Goal: Information Seeking & Learning: Learn about a topic

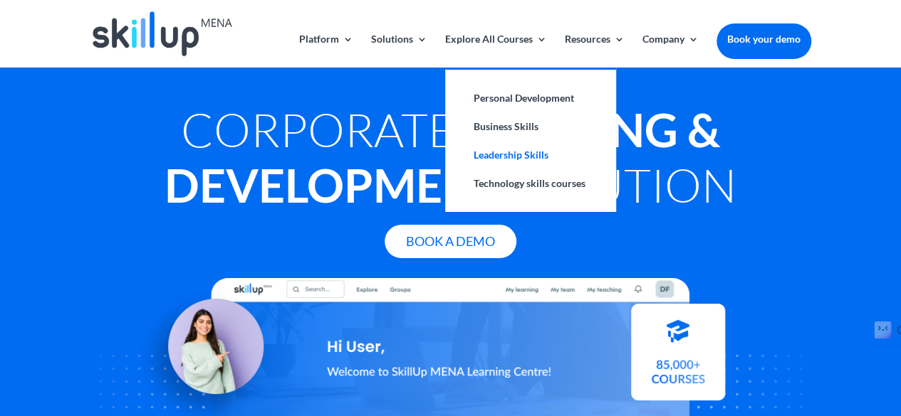
click at [505, 156] on link "Leadership Skills" at bounding box center [530, 155] width 142 height 28
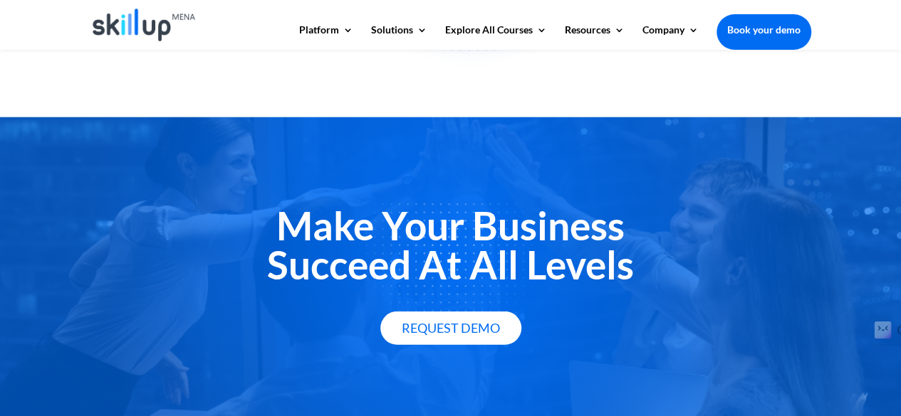
scroll to position [1780, 0]
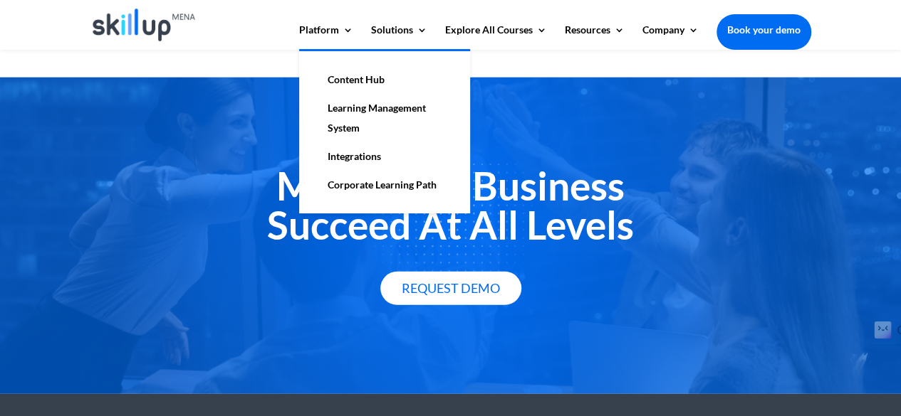
click at [359, 112] on link "Learning Management System" at bounding box center [384, 118] width 142 height 48
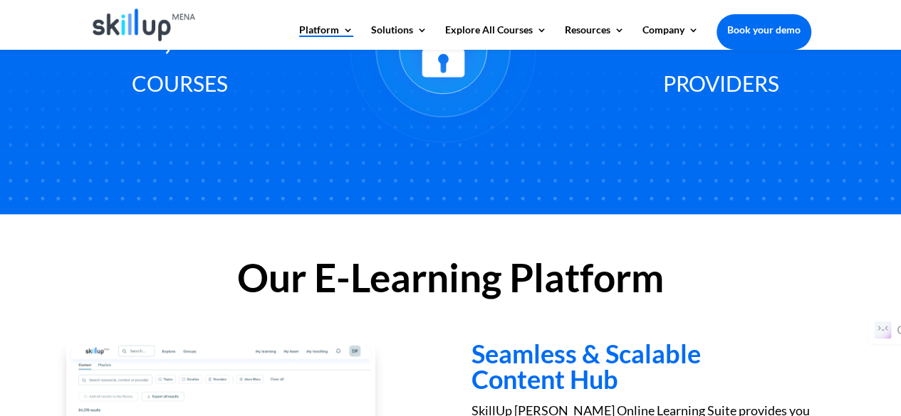
scroll to position [981, 0]
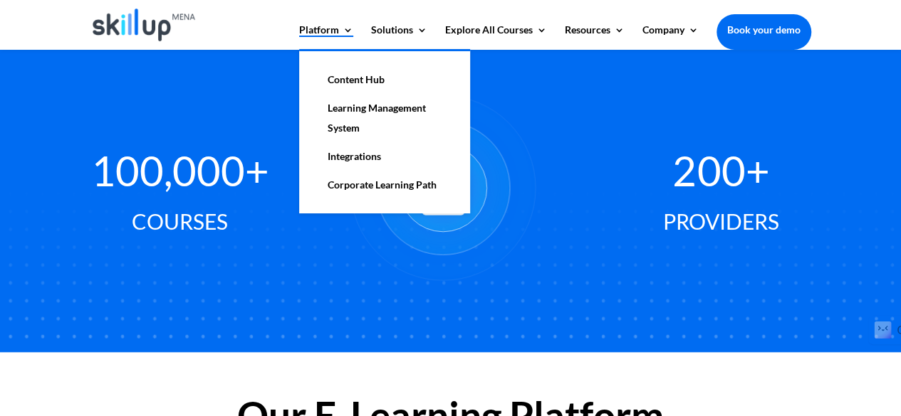
click at [374, 187] on link "Corporate Learning Path" at bounding box center [384, 185] width 142 height 28
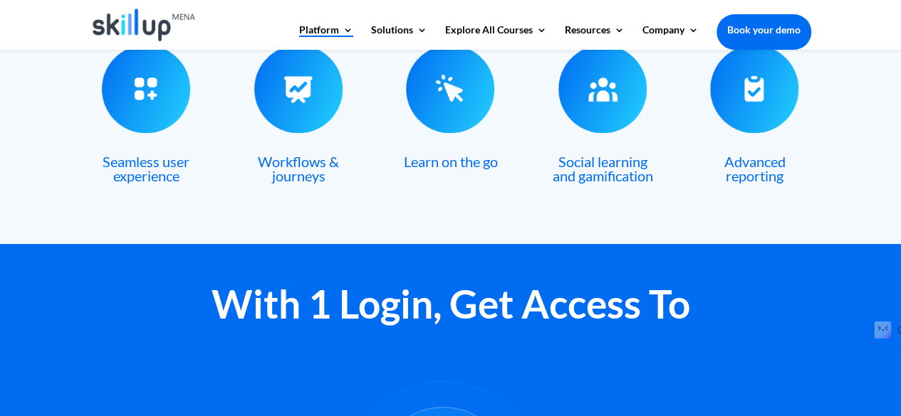
scroll to position [695, 0]
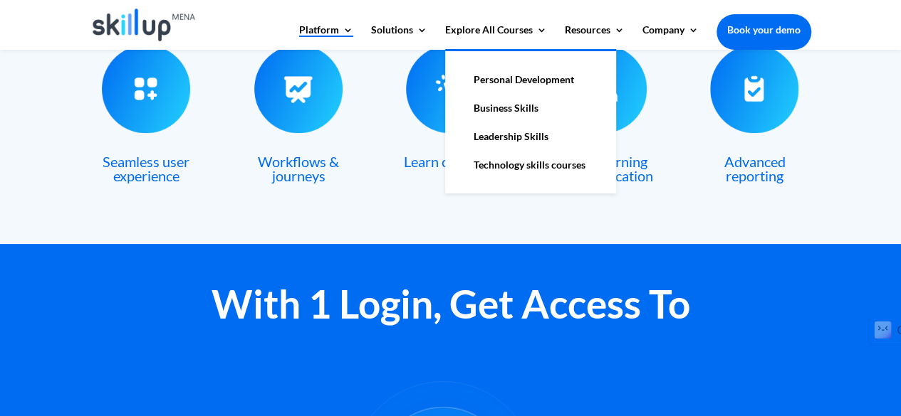
click at [508, 108] on link "Business Skills" at bounding box center [530, 108] width 142 height 28
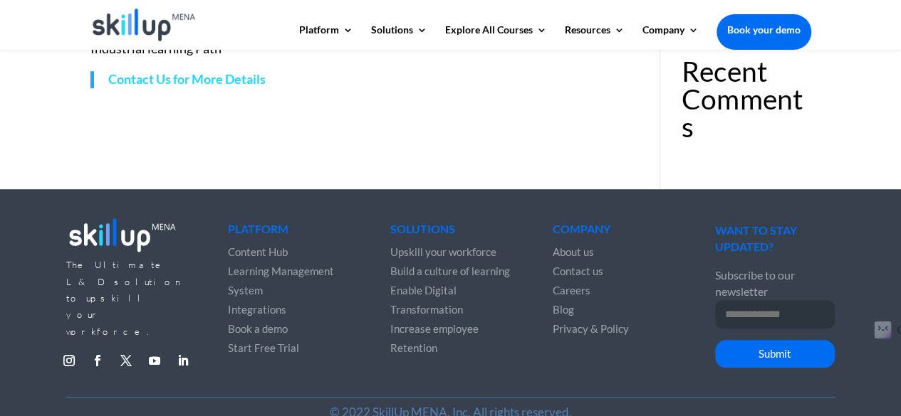
scroll to position [448, 0]
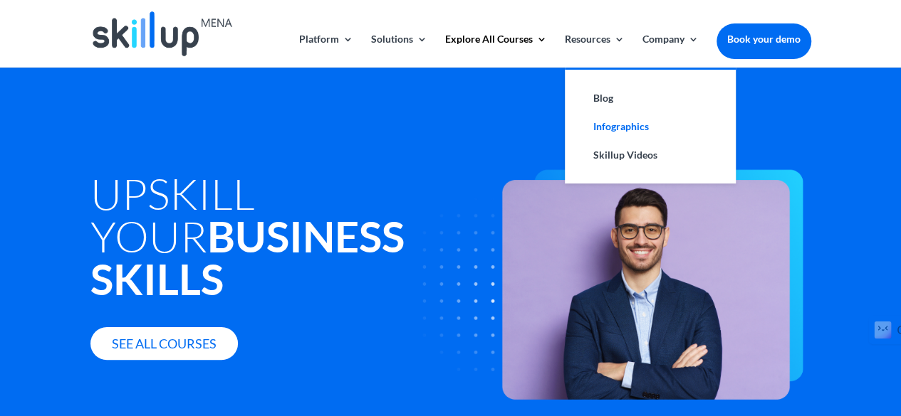
click at [602, 134] on link "Infographics" at bounding box center [650, 126] width 142 height 28
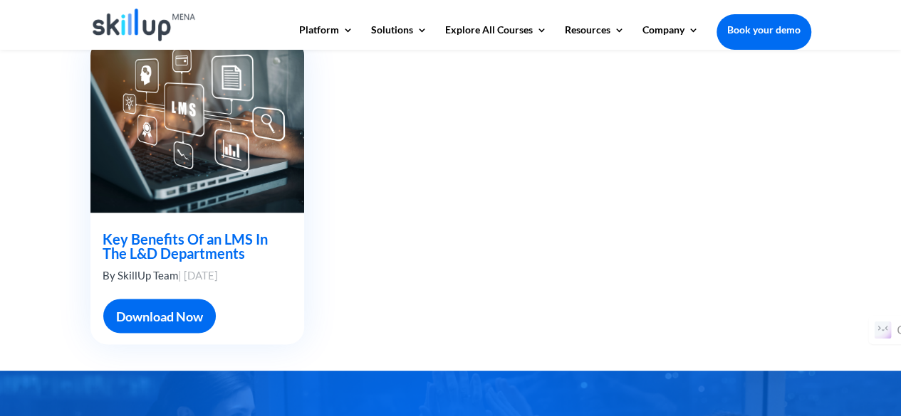
scroll to position [1424, 0]
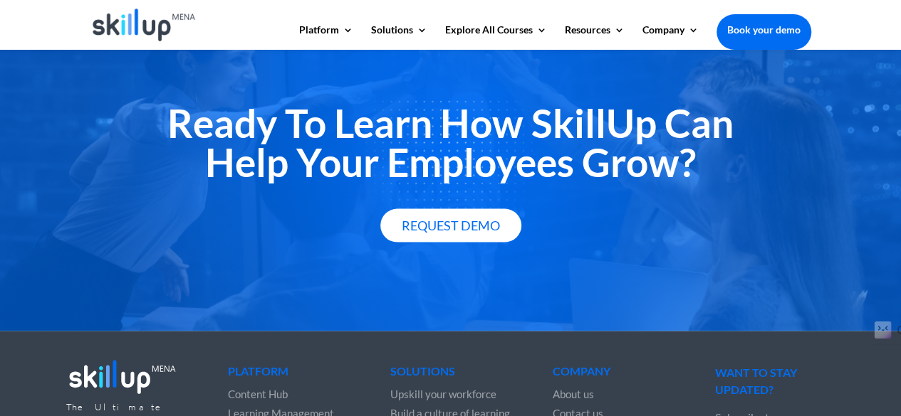
click at [517, 182] on h2 "Ready To Learn How SkillUp Can Help Your Employees Grow?" at bounding box center [450, 146] width 720 height 85
click at [520, 184] on h2 "Ready To Learn How SkillUp Can Help Your Employees Grow?" at bounding box center [450, 146] width 720 height 85
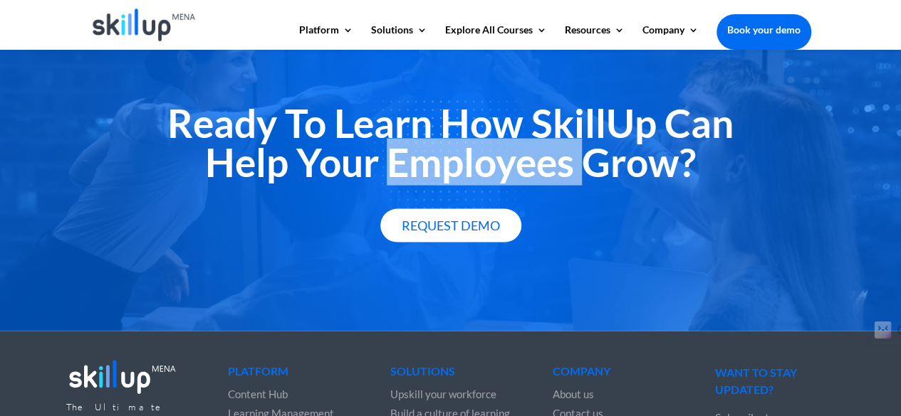
click at [520, 184] on h2 "Ready To Learn How SkillUp Can Help Your Employees Grow?" at bounding box center [450, 146] width 720 height 85
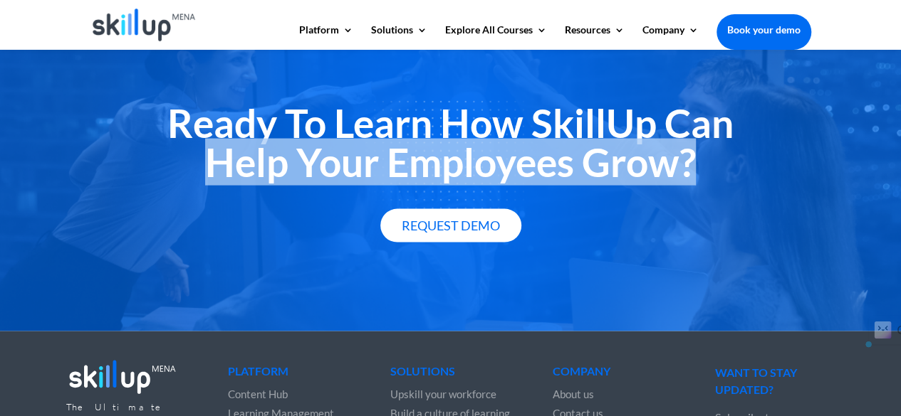
click at [520, 184] on h2 "Ready To Learn How SkillUp Can Help Your Employees Grow?" at bounding box center [450, 146] width 720 height 85
click at [520, 180] on h2 "Ready To Learn How SkillUp Can Help Your Employees Grow?" at bounding box center [450, 146] width 720 height 85
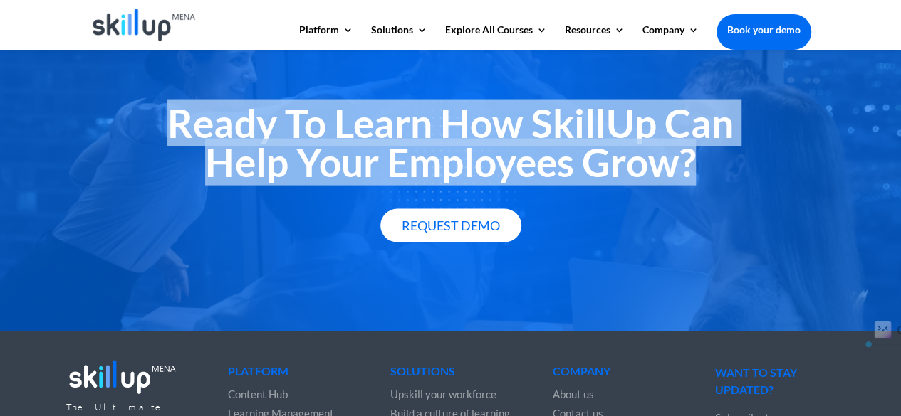
drag, startPoint x: 695, startPoint y: 157, endPoint x: 174, endPoint y: 110, distance: 522.5
click at [174, 110] on h2 "Ready To Learn How SkillUp Can Help Your Employees Grow?" at bounding box center [450, 146] width 720 height 85
drag, startPoint x: 174, startPoint y: 115, endPoint x: 701, endPoint y: 274, distance: 550.2
click at [701, 274] on div "Ready To Learn How SkillUp Can Help Your Employees Grow? Request Demo" at bounding box center [450, 173] width 901 height 317
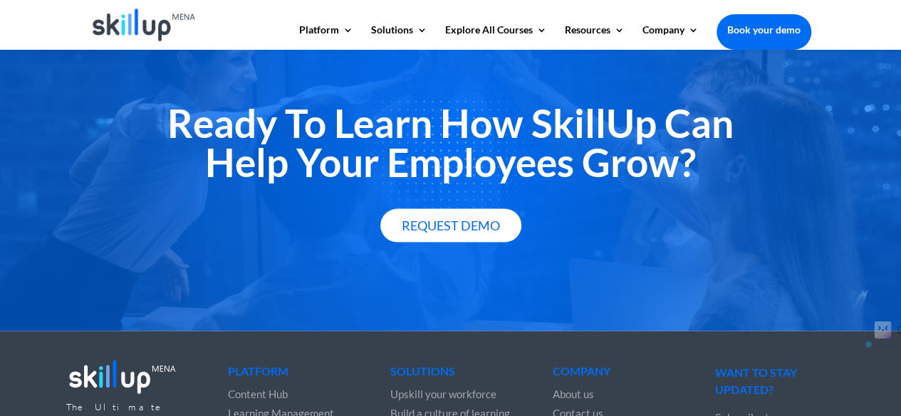
click at [701, 274] on div "Ready To Learn How SkillUp Can Help Your Employees Grow? Request Demo" at bounding box center [450, 173] width 901 height 317
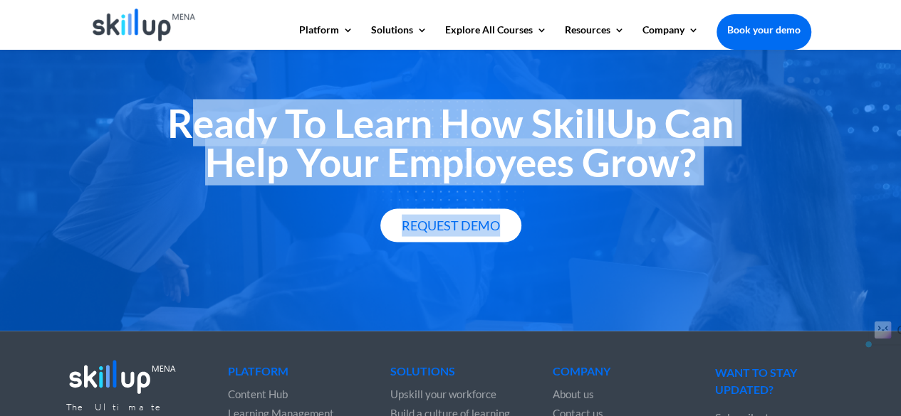
drag, startPoint x: 530, startPoint y: 229, endPoint x: 198, endPoint y: 125, distance: 347.4
click at [198, 125] on div "Ready To Learn How SkillUp Can Help Your Employees Grow? Request Demo" at bounding box center [450, 173] width 720 height 138
click at [198, 125] on h2 "Ready To Learn How SkillUp Can Help Your Employees Grow?" at bounding box center [450, 146] width 720 height 85
drag, startPoint x: 170, startPoint y: 118, endPoint x: 551, endPoint y: 226, distance: 395.9
click at [503, 236] on div "Ready To Learn How SkillUp Can Help Your Employees Grow? Request Demo" at bounding box center [450, 173] width 720 height 138
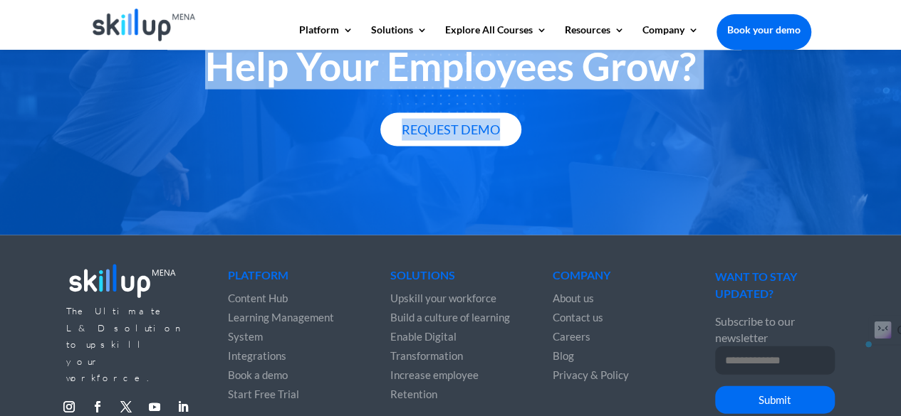
scroll to position [1590, 0]
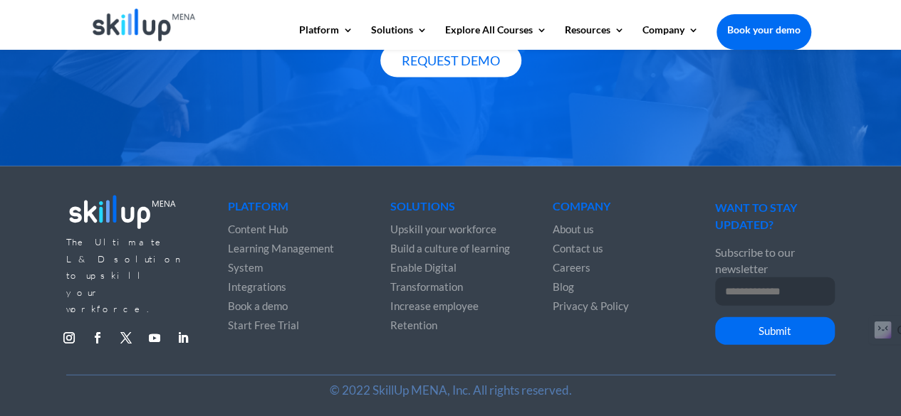
click at [701, 132] on div "Ready To Learn How SkillUp Can Help Your Employees Grow? Request Demo" at bounding box center [450, 8] width 901 height 317
drag, startPoint x: 244, startPoint y: 84, endPoint x: 373, endPoint y: 83, distance: 128.9
click at [247, 83] on div "Ready To Learn How SkillUp Can Help Your Employees Grow? Request Demo" at bounding box center [450, 8] width 720 height 174
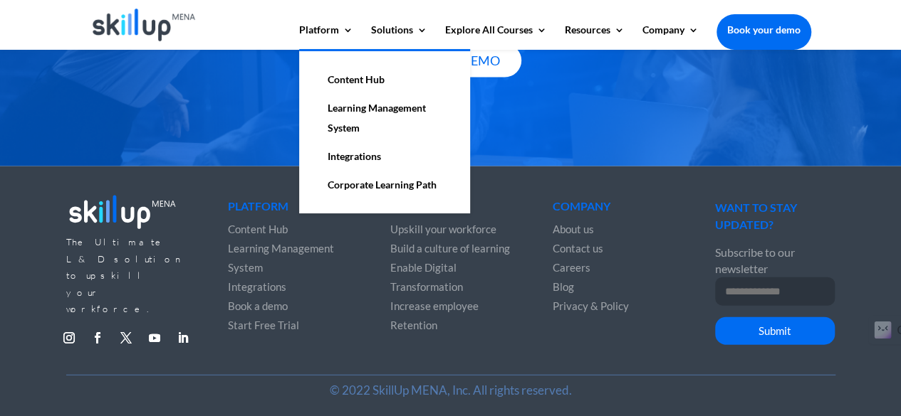
click at [357, 88] on link "Content Hub" at bounding box center [384, 79] width 142 height 28
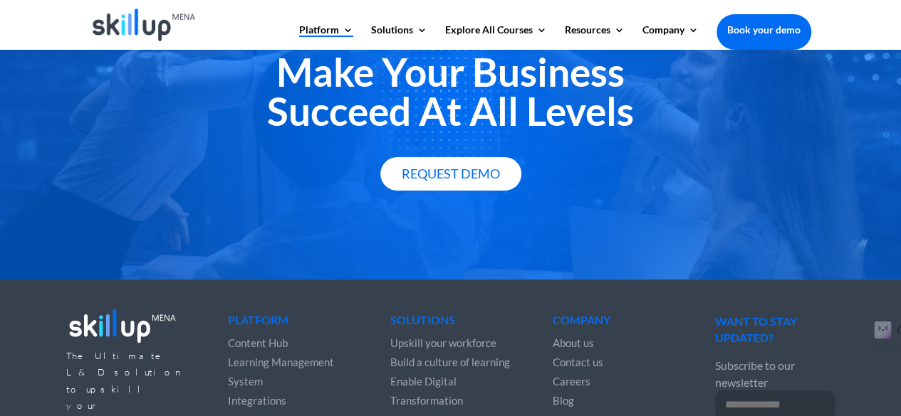
scroll to position [2690, 0]
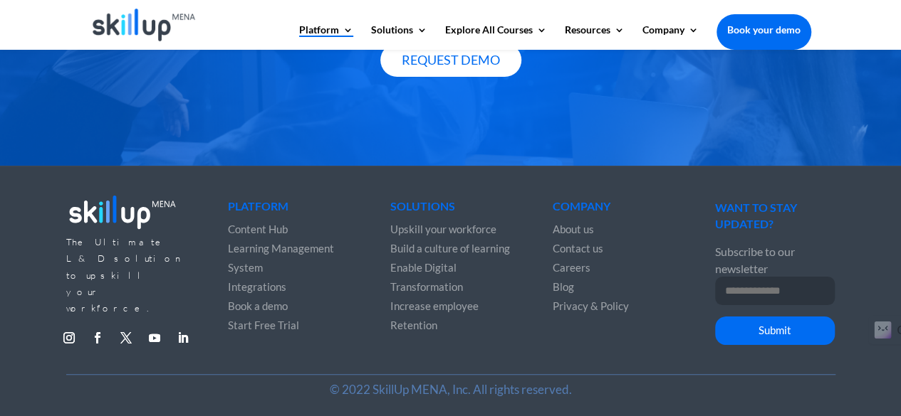
click at [591, 93] on div "Make Your Business Succeed At All Levels Request Demo" at bounding box center [450, 7] width 901 height 317
click at [457, 300] on span "Increase employee Retention" at bounding box center [434, 316] width 88 height 32
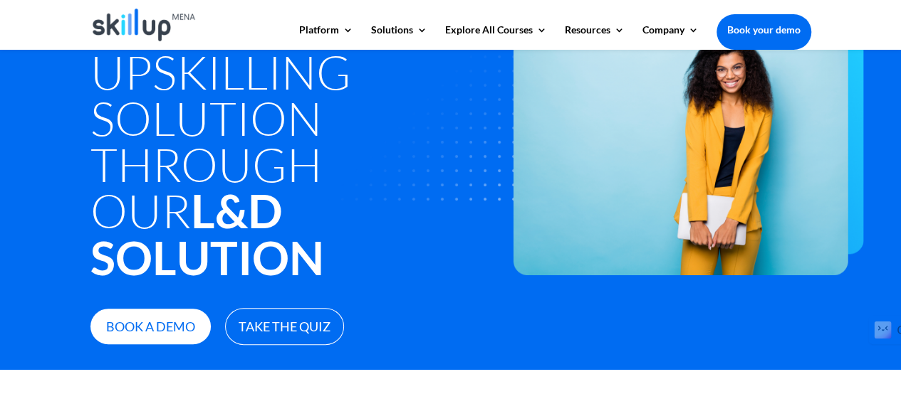
scroll to position [214, 0]
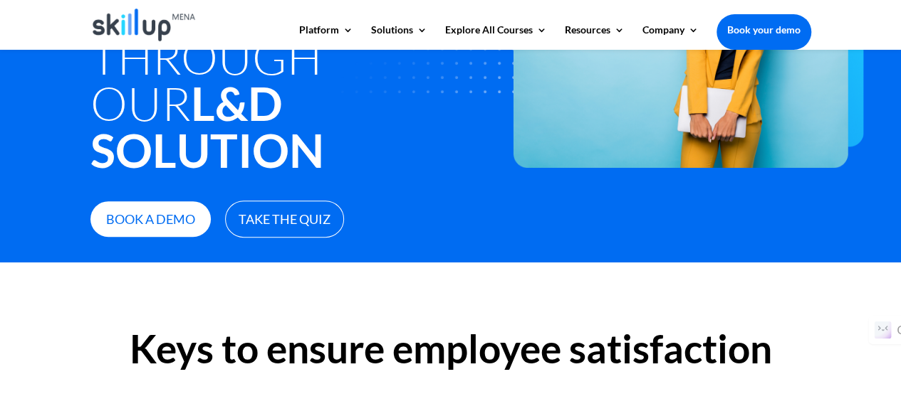
click at [327, 152] on img at bounding box center [581, 34] width 566 height 267
click at [320, 201] on link "Take The Quiz" at bounding box center [284, 220] width 119 height 38
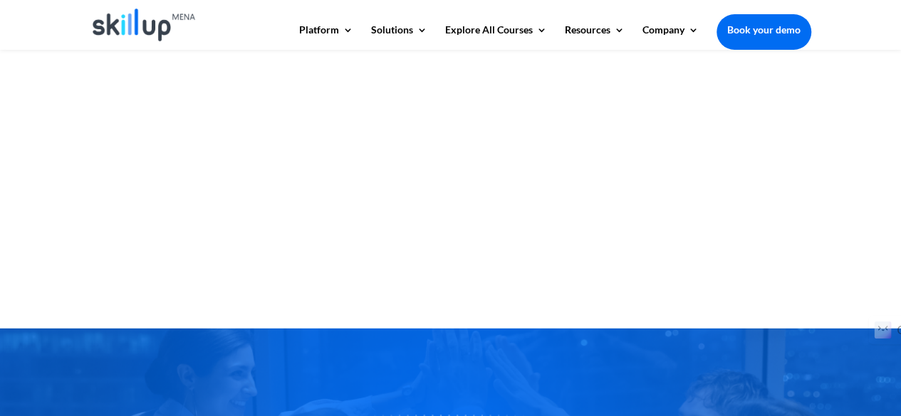
scroll to position [1830, 0]
